Goal: Information Seeking & Learning: Learn about a topic

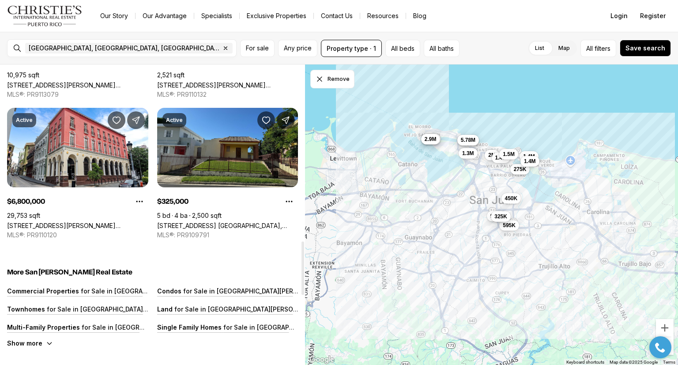
scroll to position [979, 0]
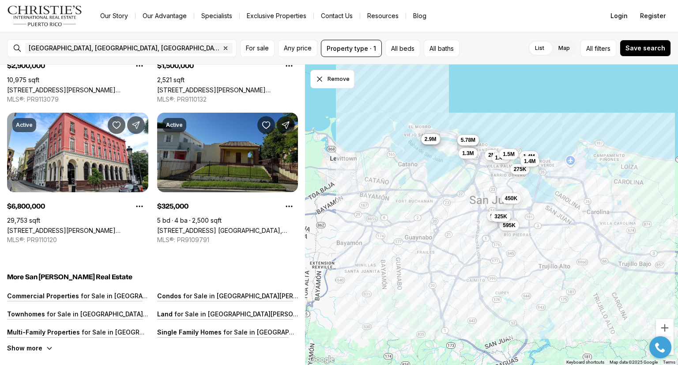
click at [237, 226] on link "[STREET_ADDRESS] [GEOGRAPHIC_DATA], [GEOGRAPHIC_DATA][PERSON_NAME], 00918" at bounding box center [227, 230] width 141 height 8
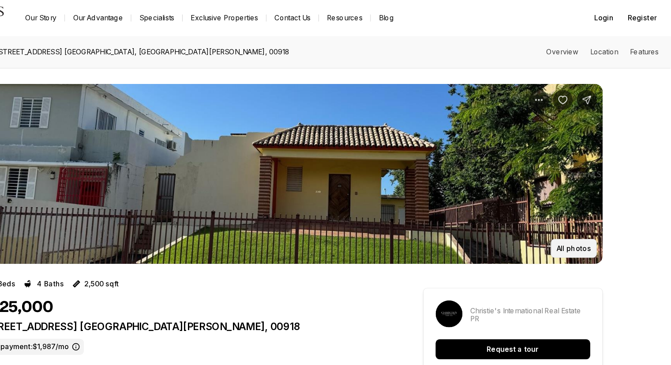
click at [583, 221] on p "All photos" at bounding box center [585, 219] width 31 height 7
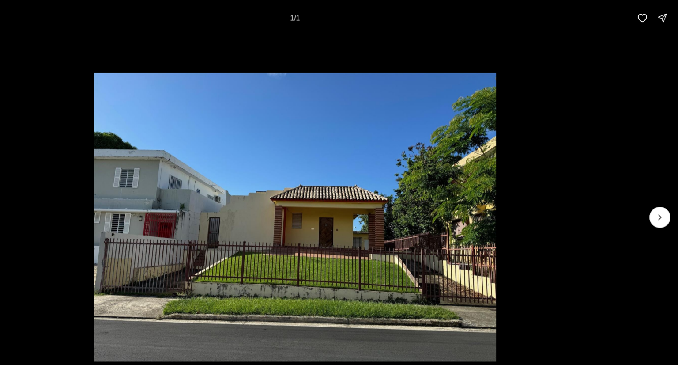
click at [654, 195] on div at bounding box center [661, 192] width 19 height 19
click at [663, 188] on div at bounding box center [661, 192] width 19 height 19
click at [659, 196] on div at bounding box center [661, 192] width 19 height 19
click at [652, 191] on div at bounding box center [661, 192] width 19 height 19
click at [660, 192] on div at bounding box center [661, 192] width 19 height 19
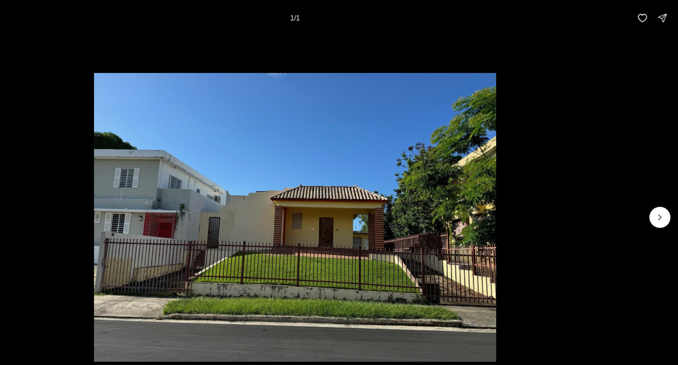
click at [663, 194] on div at bounding box center [661, 192] width 19 height 19
click at [662, 192] on div at bounding box center [661, 192] width 19 height 19
